Goal: Task Accomplishment & Management: Manage account settings

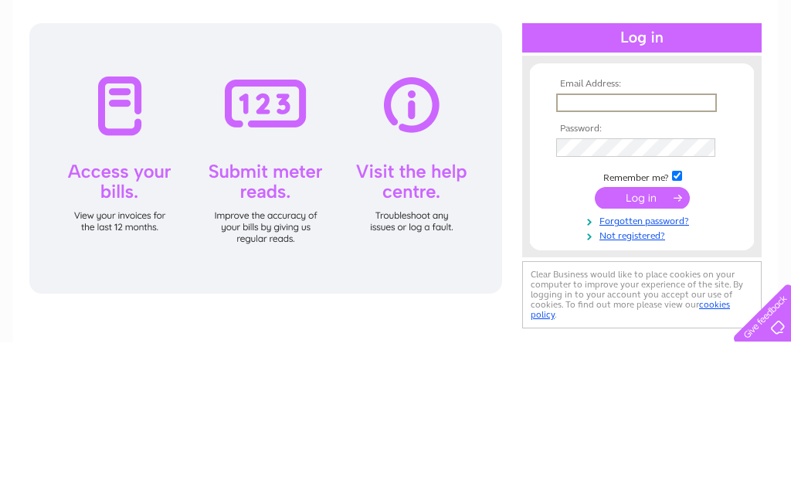
type input "Tim.moncaster@btinternet.com"
click at [642, 338] on input "submit" at bounding box center [642, 349] width 95 height 22
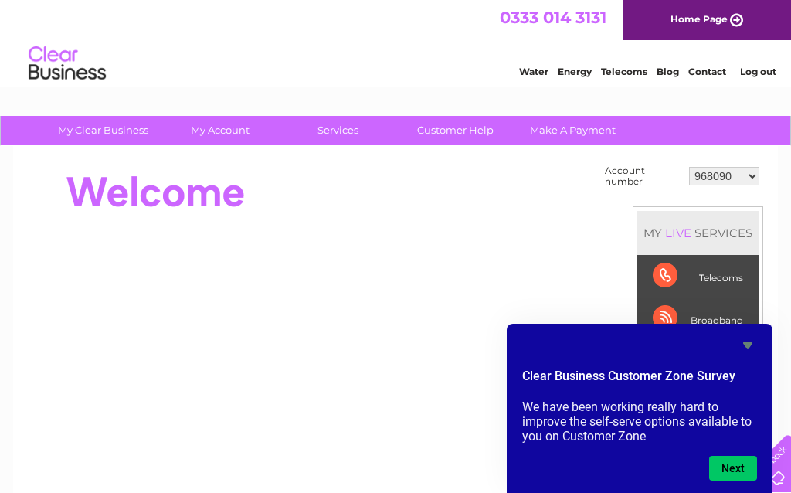
click at [341, 203] on div at bounding box center [309, 192] width 562 height 62
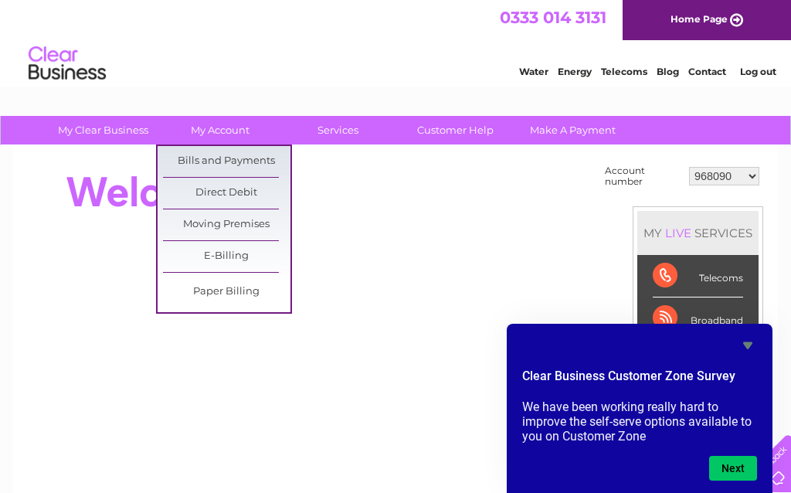
click at [199, 158] on link "Bills and Payments" at bounding box center [226, 161] width 127 height 31
click at [212, 152] on link "Bills and Payments" at bounding box center [226, 161] width 127 height 31
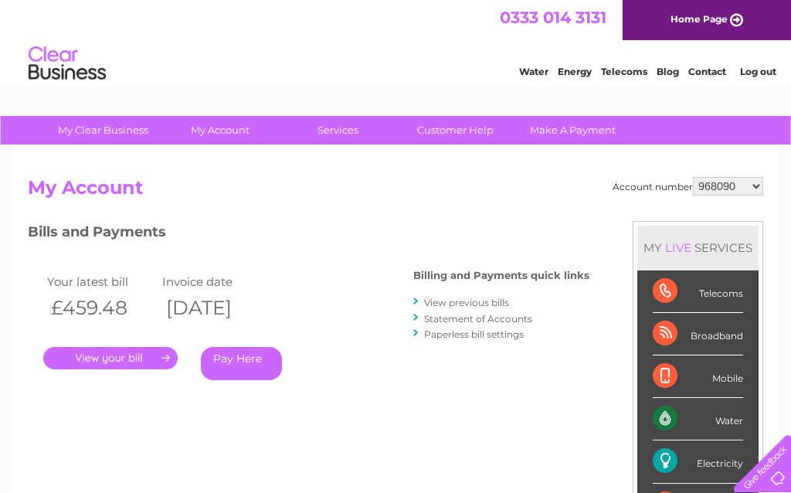
click at [434, 302] on link "View previous bills" at bounding box center [466, 303] width 85 height 12
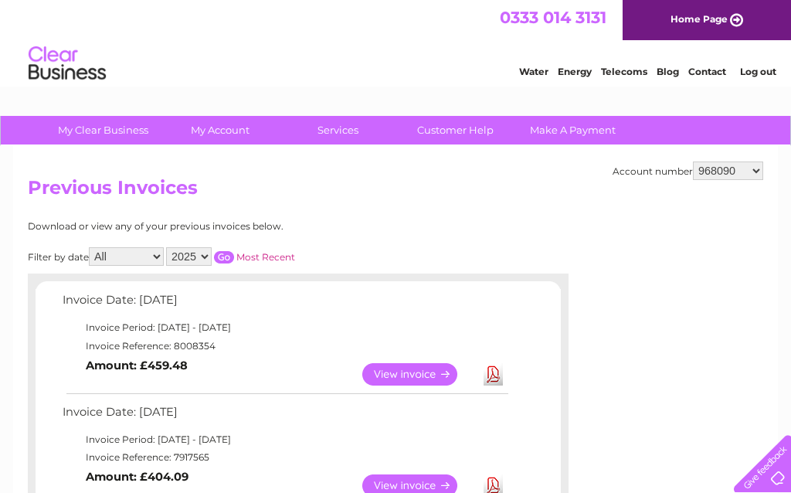
click at [424, 370] on link "View" at bounding box center [419, 374] width 114 height 22
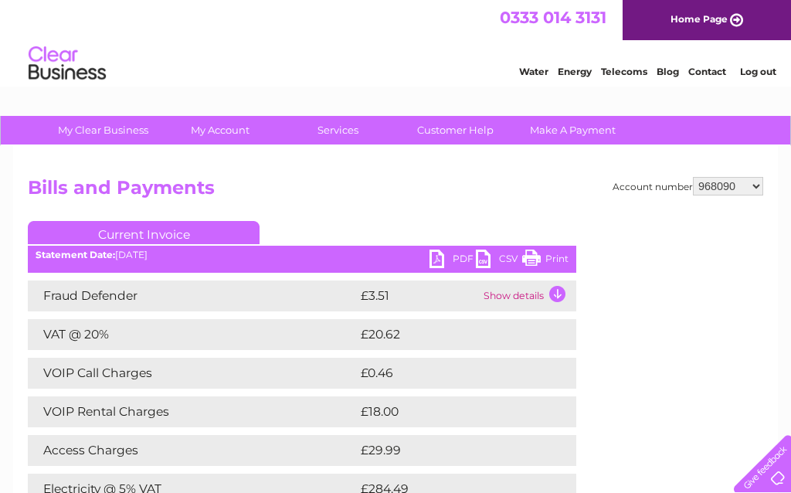
click at [443, 263] on link "PDF" at bounding box center [452, 261] width 46 height 22
